Goal: Information Seeking & Learning: Check status

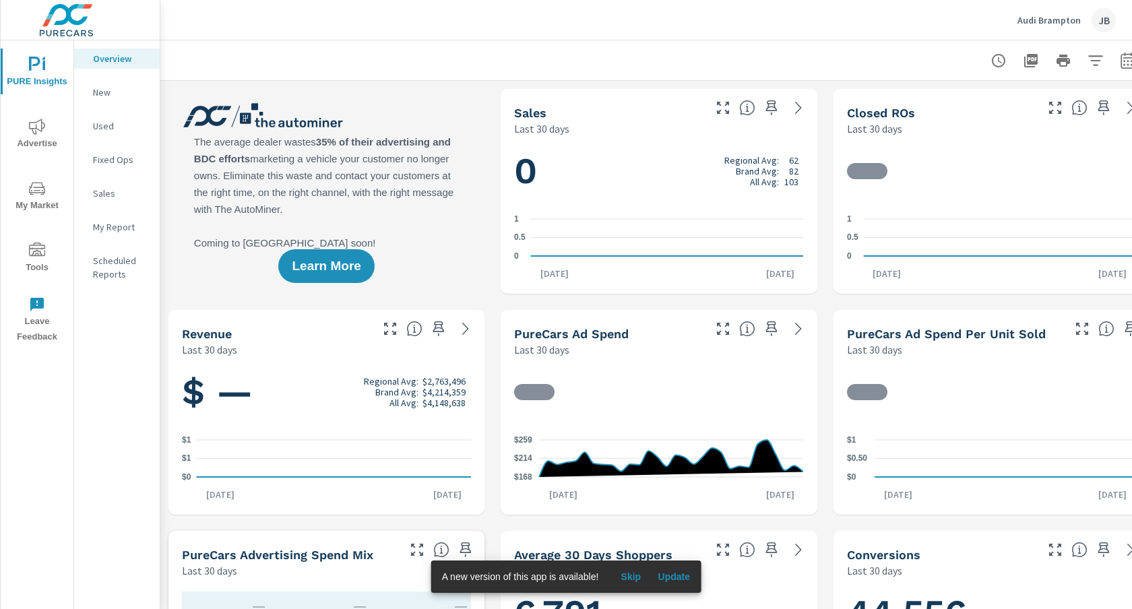
click at [33, 131] on icon "nav menu" at bounding box center [37, 127] width 16 height 16
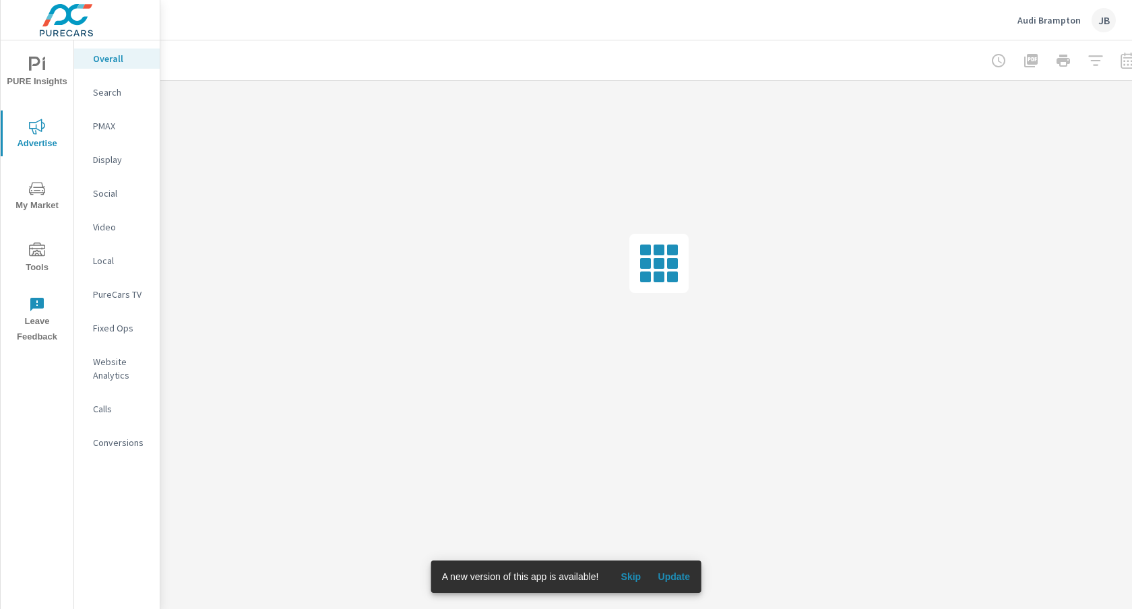
click at [105, 125] on p "PMAX" at bounding box center [121, 125] width 56 height 13
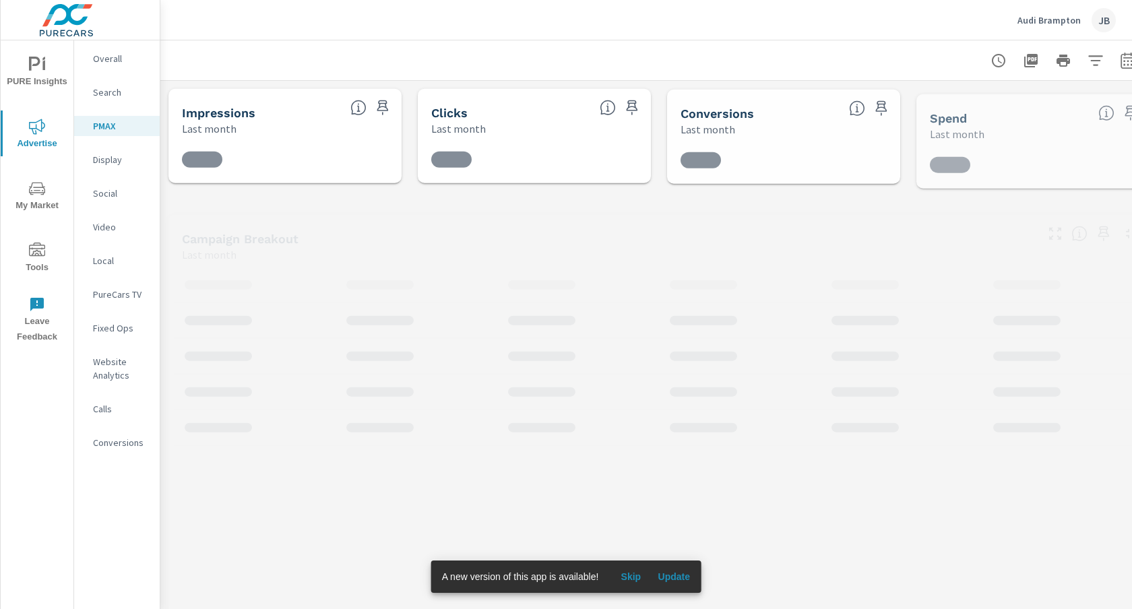
click at [1129, 57] on icon "button" at bounding box center [1128, 61] width 16 height 16
select select "Last month"
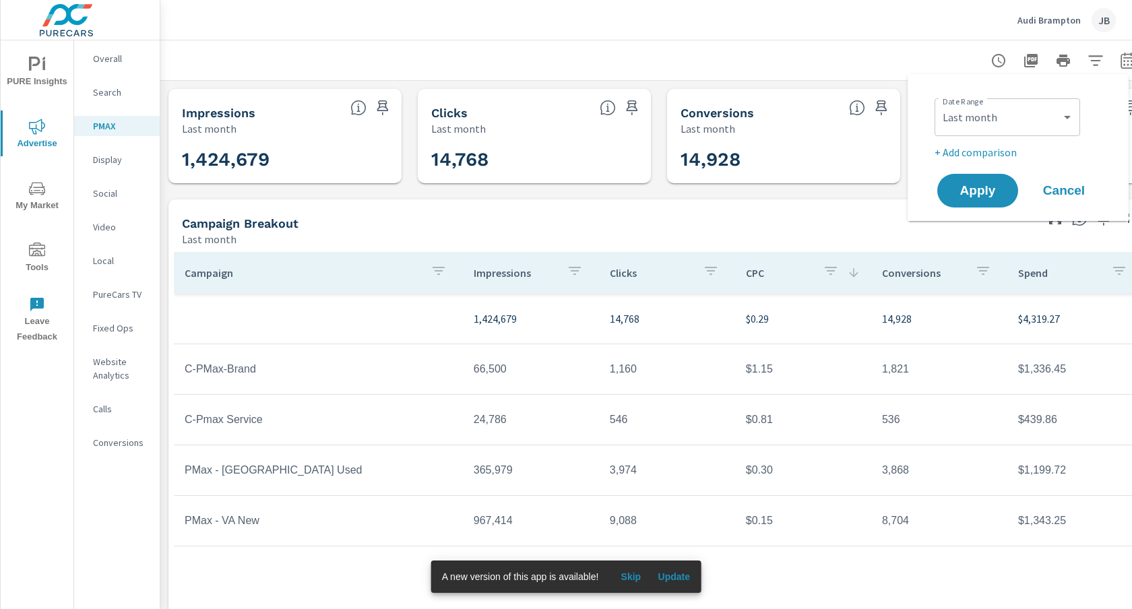
click at [990, 150] on p "+ Add comparison" at bounding box center [1021, 152] width 173 height 16
select select "Previous period"
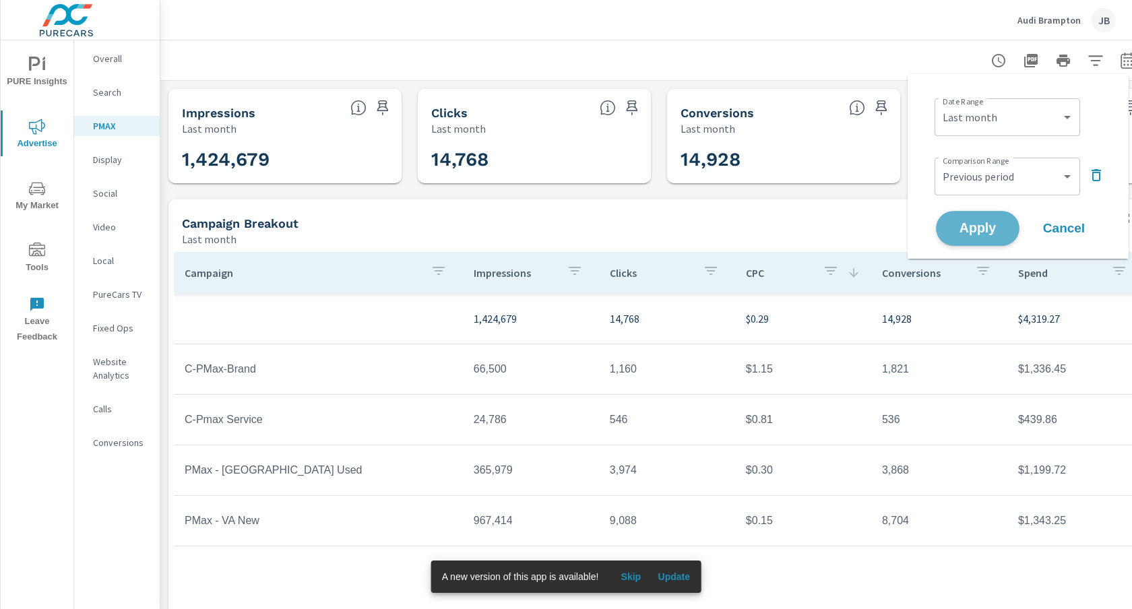
click at [976, 222] on span "Apply" at bounding box center [977, 228] width 55 height 13
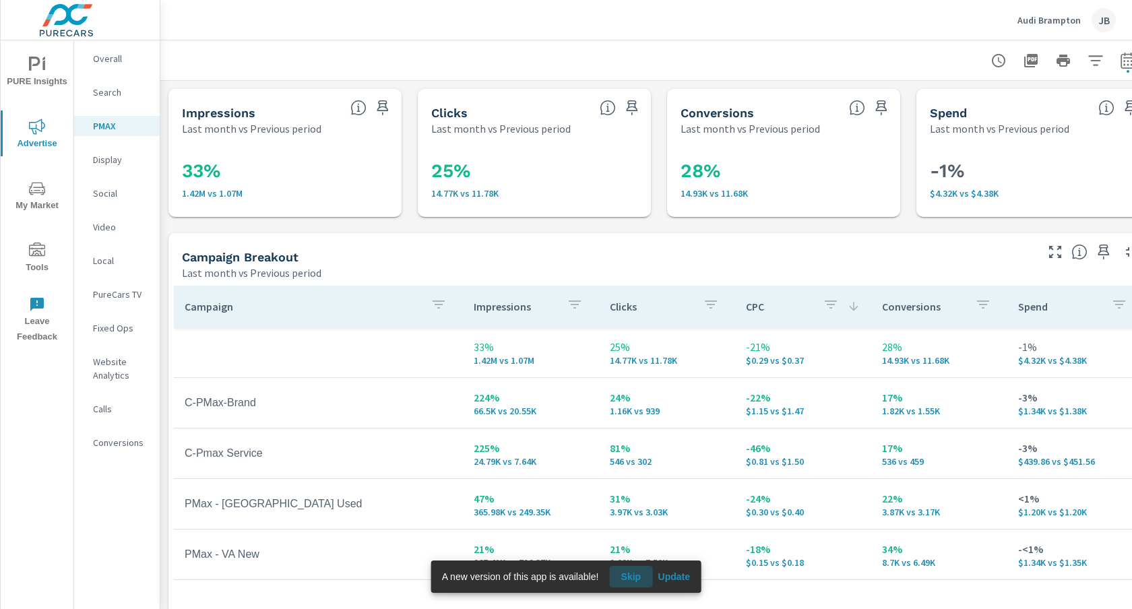
click at [633, 575] on span "Skip" at bounding box center [631, 577] width 32 height 12
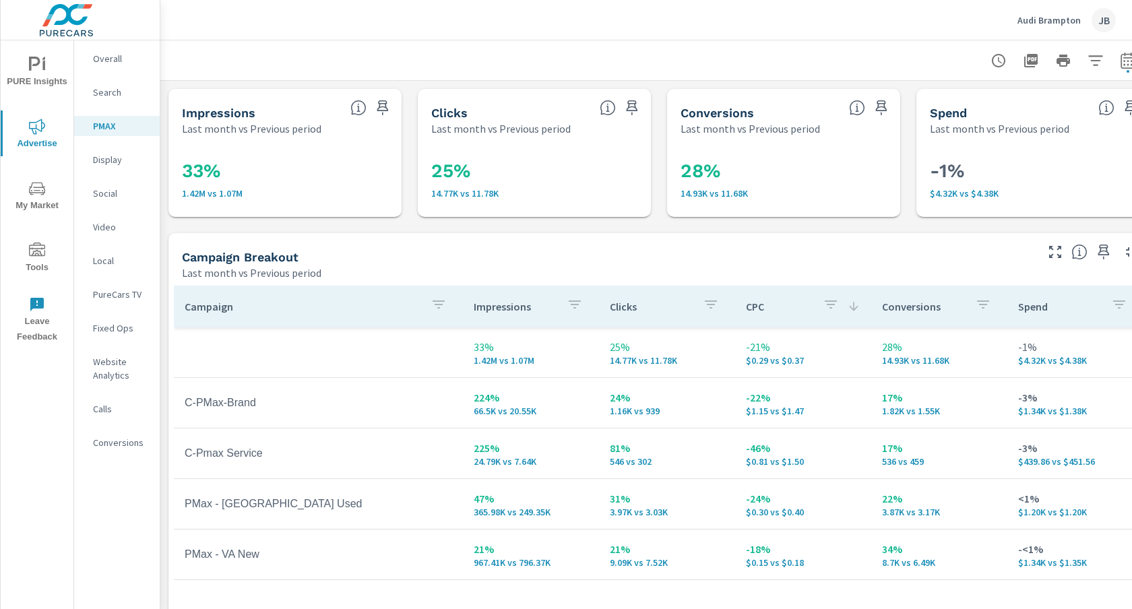
click at [106, 92] on p "Search" at bounding box center [121, 92] width 56 height 13
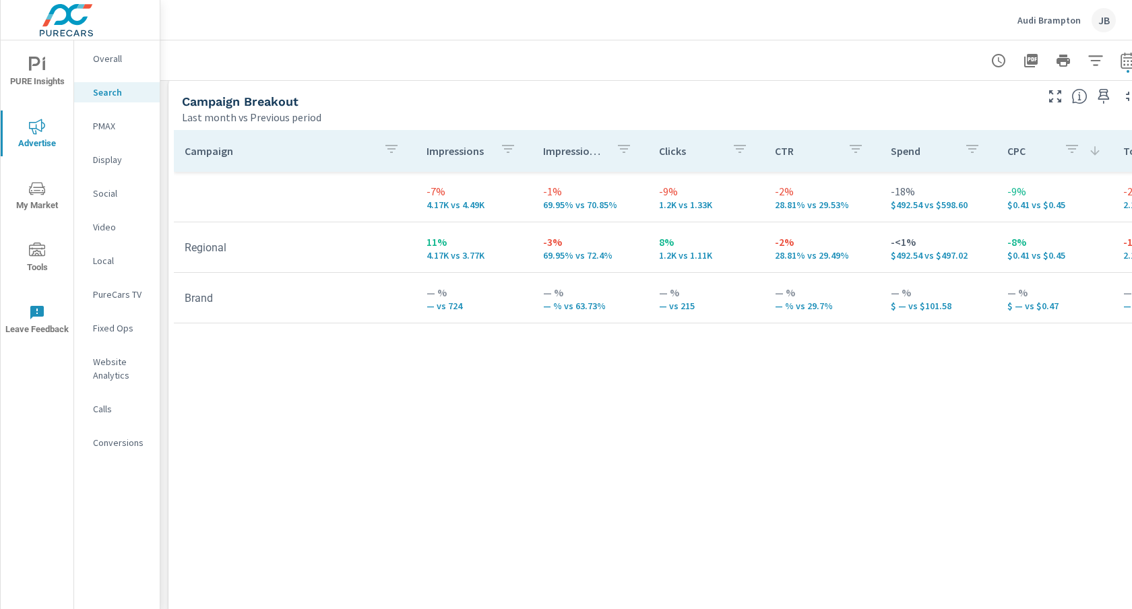
scroll to position [1307, 0]
click at [106, 191] on p "Social" at bounding box center [121, 193] width 56 height 13
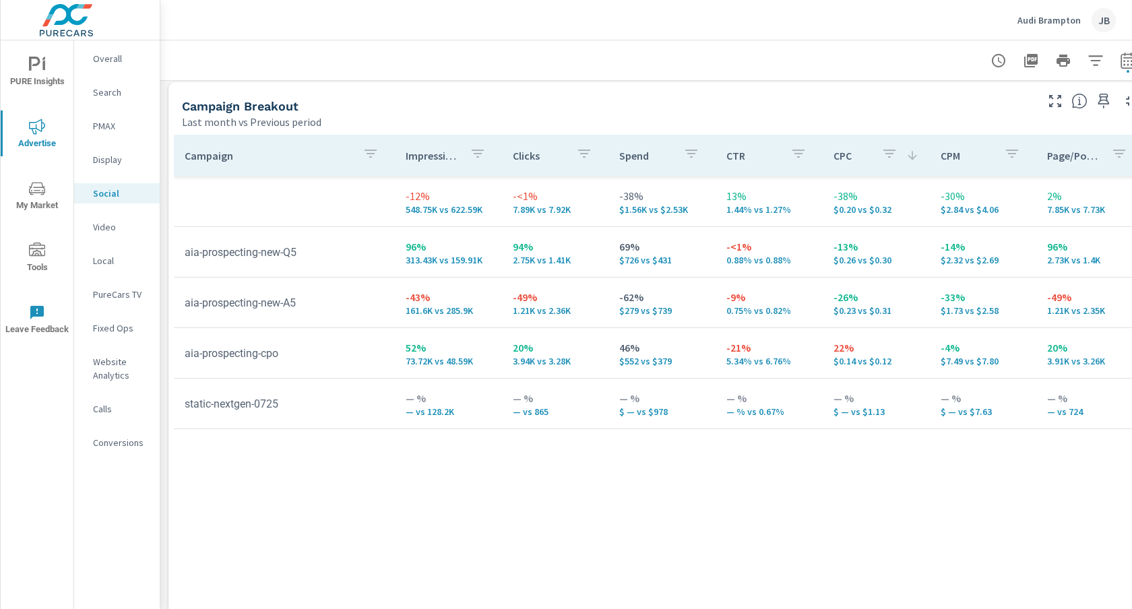
scroll to position [586, 0]
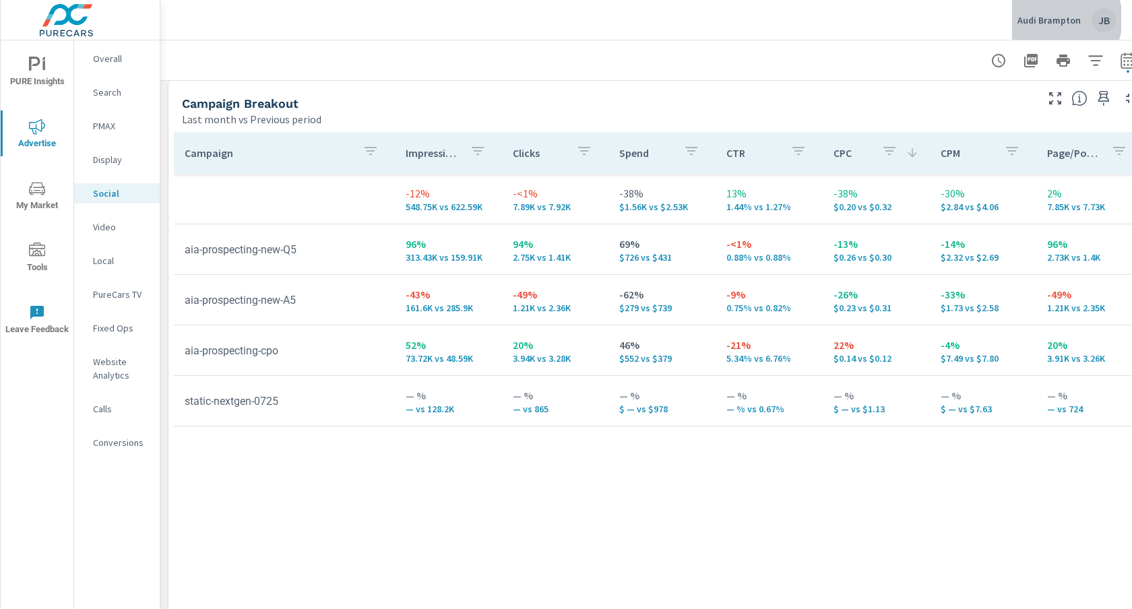
click at [1060, 19] on p "Audi Brampton" at bounding box center [1049, 20] width 63 height 12
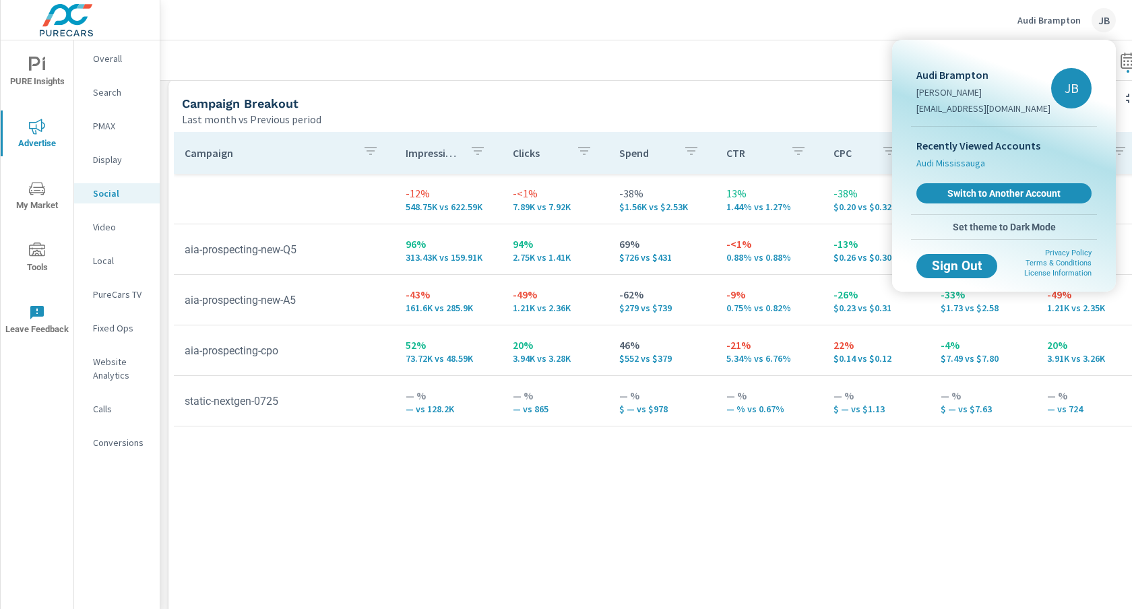
click at [964, 162] on span "Audi Mississauga" at bounding box center [951, 162] width 69 height 13
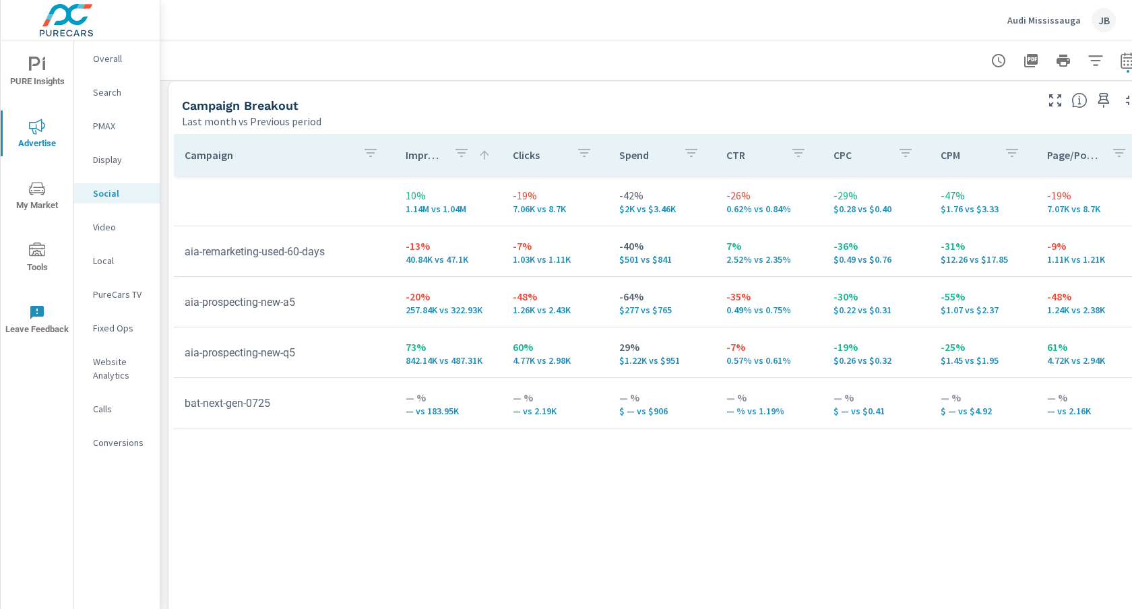
scroll to position [586, 0]
click at [106, 92] on p "Search" at bounding box center [121, 92] width 56 height 13
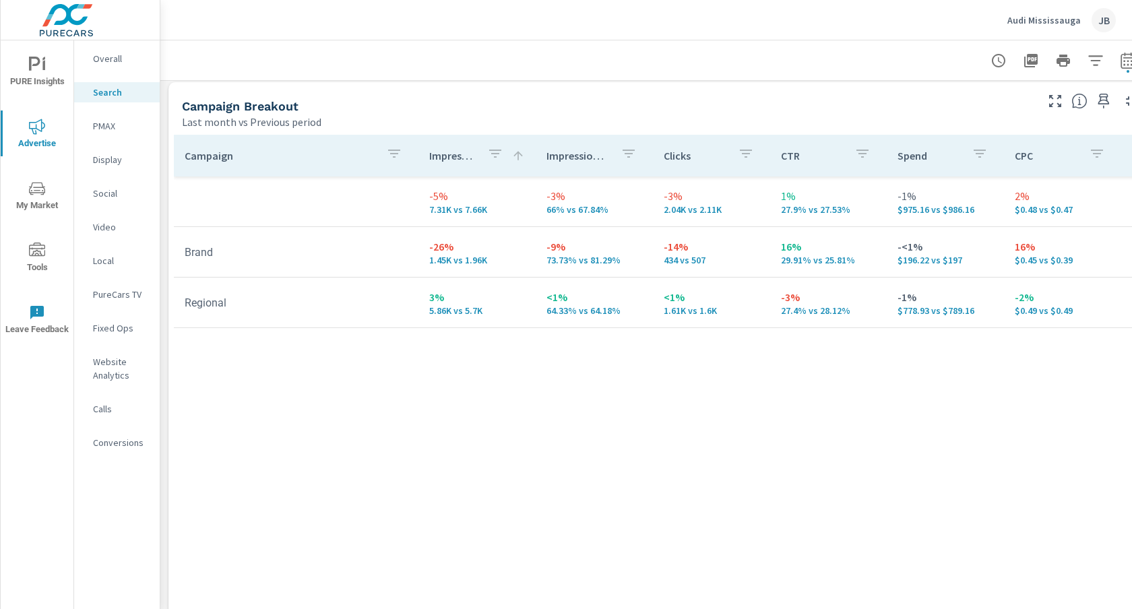
scroll to position [1306, 0]
click at [109, 127] on p "PMAX" at bounding box center [121, 125] width 56 height 13
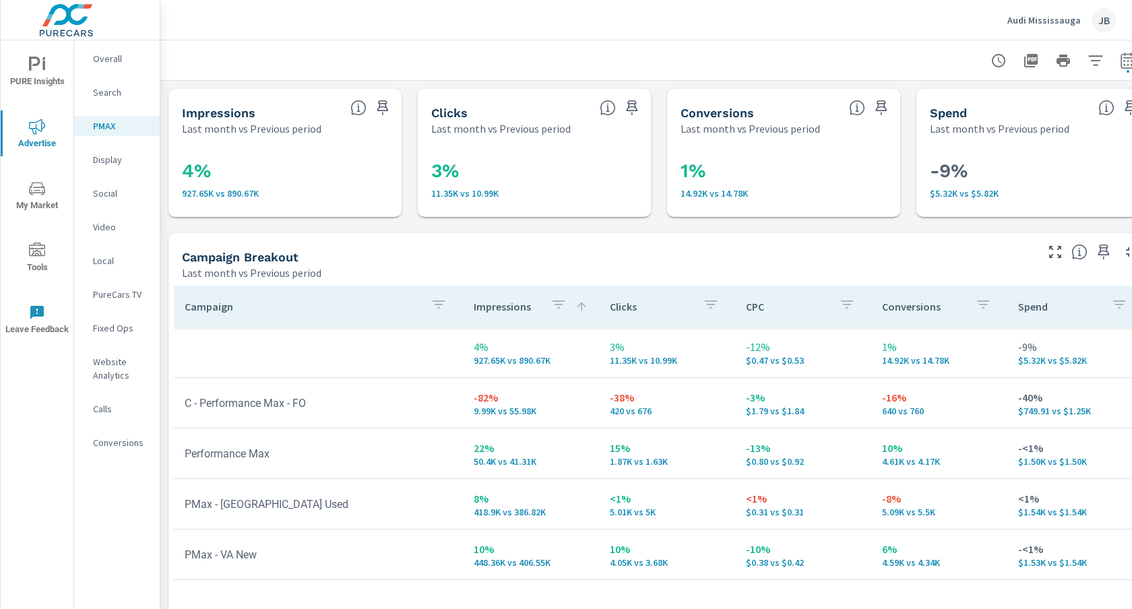
click at [1047, 20] on p "Audi Mississauga" at bounding box center [1044, 20] width 73 height 12
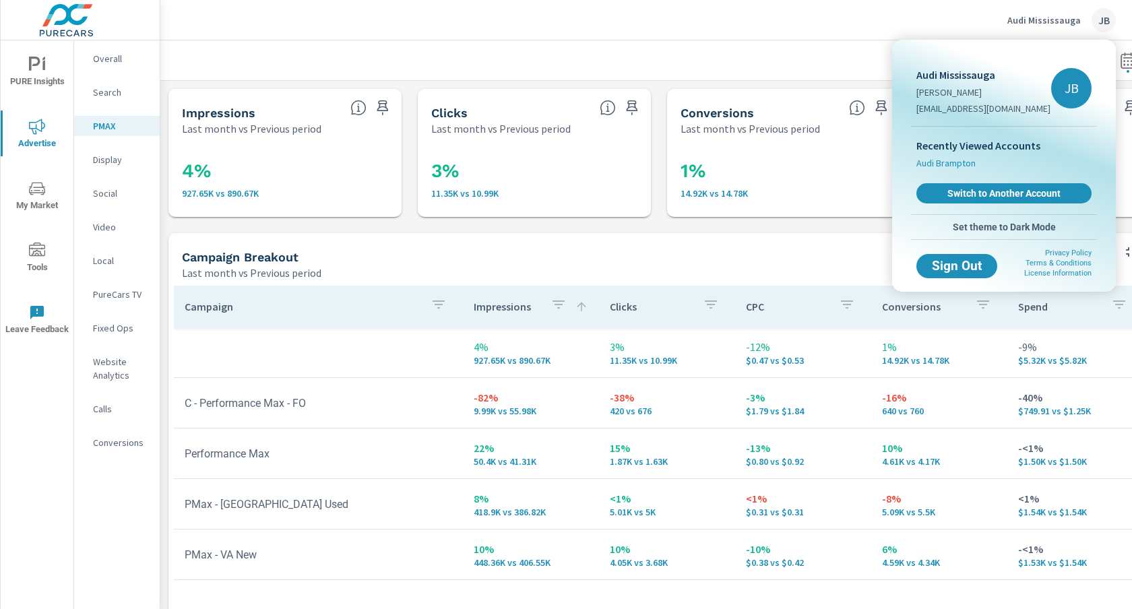
click at [950, 171] on li "Audi Brampton" at bounding box center [1004, 163] width 175 height 19
